Goal: Information Seeking & Learning: Learn about a topic

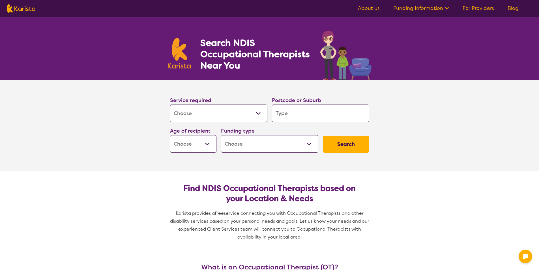
select select "[MEDICAL_DATA]"
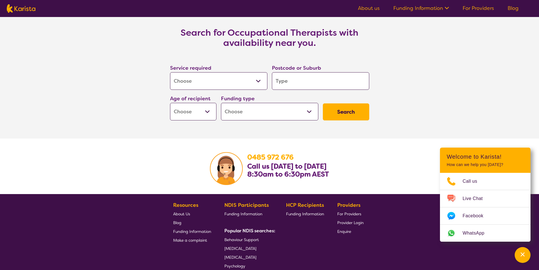
scroll to position [741, 0]
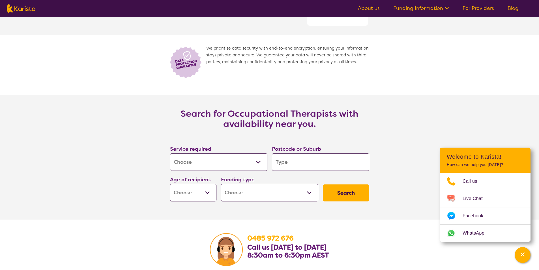
click at [365, 193] on button "Search" at bounding box center [346, 192] width 46 height 17
click at [358, 193] on button "Search" at bounding box center [346, 192] width 46 height 17
click at [321, 164] on input "search" at bounding box center [320, 162] width 97 height 18
type input "6"
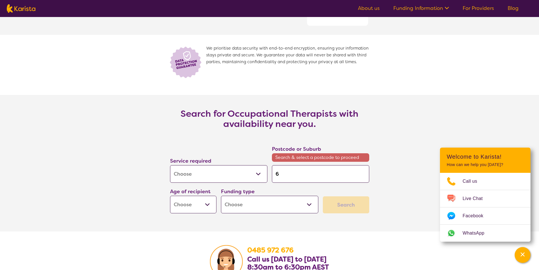
type input "61"
type input "616"
type input "6164"
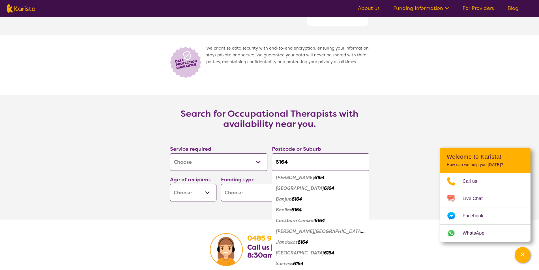
type input "6164"
click at [324, 188] on em "6164" at bounding box center [329, 188] width 10 height 6
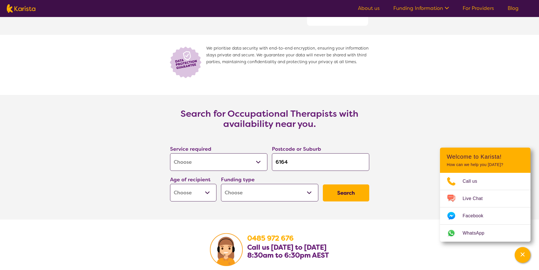
click at [332, 188] on button "Search" at bounding box center [346, 192] width 46 height 17
click at [188, 192] on select "Early Childhood - 0 to 9 Child - 10 to 11 Adolescent - 12 to 17 Adult - 18 to 6…" at bounding box center [193, 193] width 46 height 18
click at [187, 197] on select "Early Childhood - 0 to 9 Child - 10 to 11 Adolescent - 12 to 17 Adult - 18 to 6…" at bounding box center [193, 193] width 46 height 18
select select "AS"
click at [170, 184] on select "Early Childhood - 0 to 9 Child - 10 to 11 Adolescent - 12 to 17 Adult - 18 to 6…" at bounding box center [193, 193] width 46 height 18
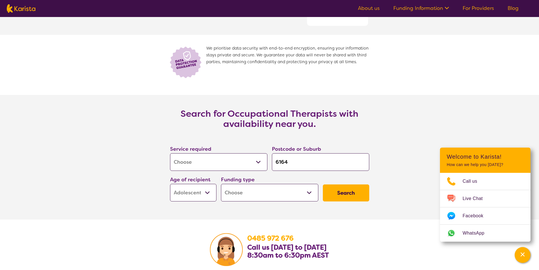
select select "AS"
click at [283, 194] on select "Home Care Package (HCP) National Disability Insurance Scheme (NDIS) I don't know" at bounding box center [269, 193] width 97 height 18
select select "i-don-t-know"
click at [221, 184] on select "Home Care Package (HCP) National Disability Insurance Scheme (NDIS) I don't know" at bounding box center [269, 193] width 97 height 18
select select "i-don-t-know"
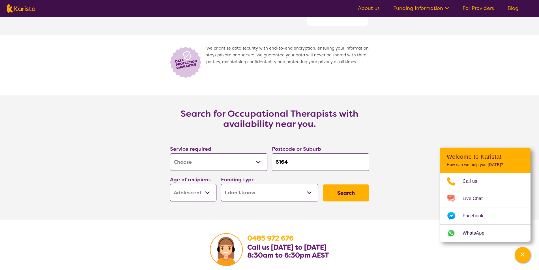
click at [356, 191] on button "Search" at bounding box center [346, 192] width 46 height 17
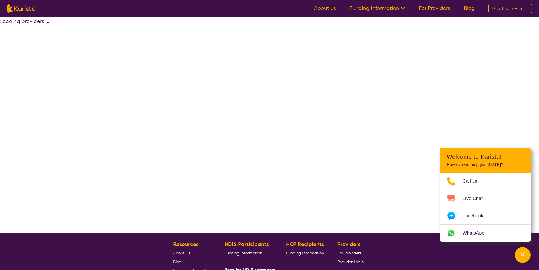
select select "[MEDICAL_DATA]"
select select "AS"
